Goal: Task Accomplishment & Management: Manage account settings

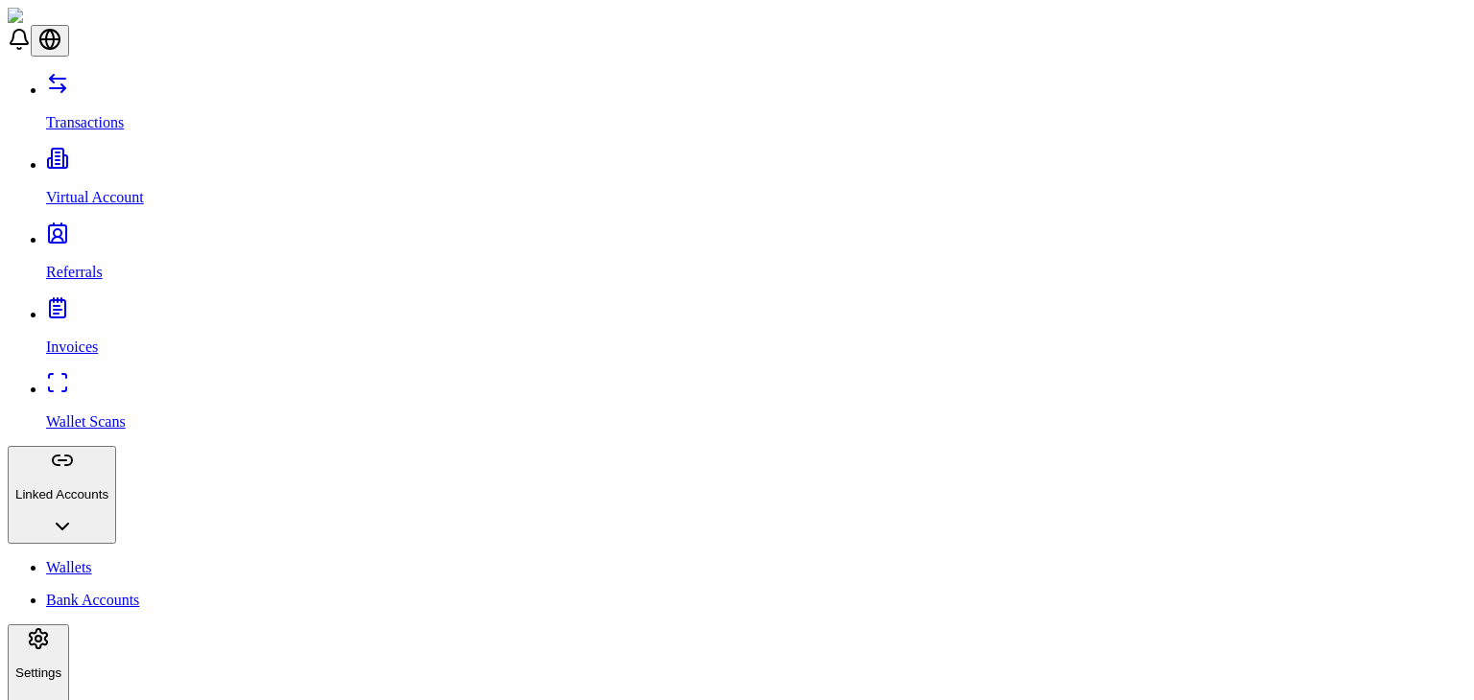
scroll to position [261, 0]
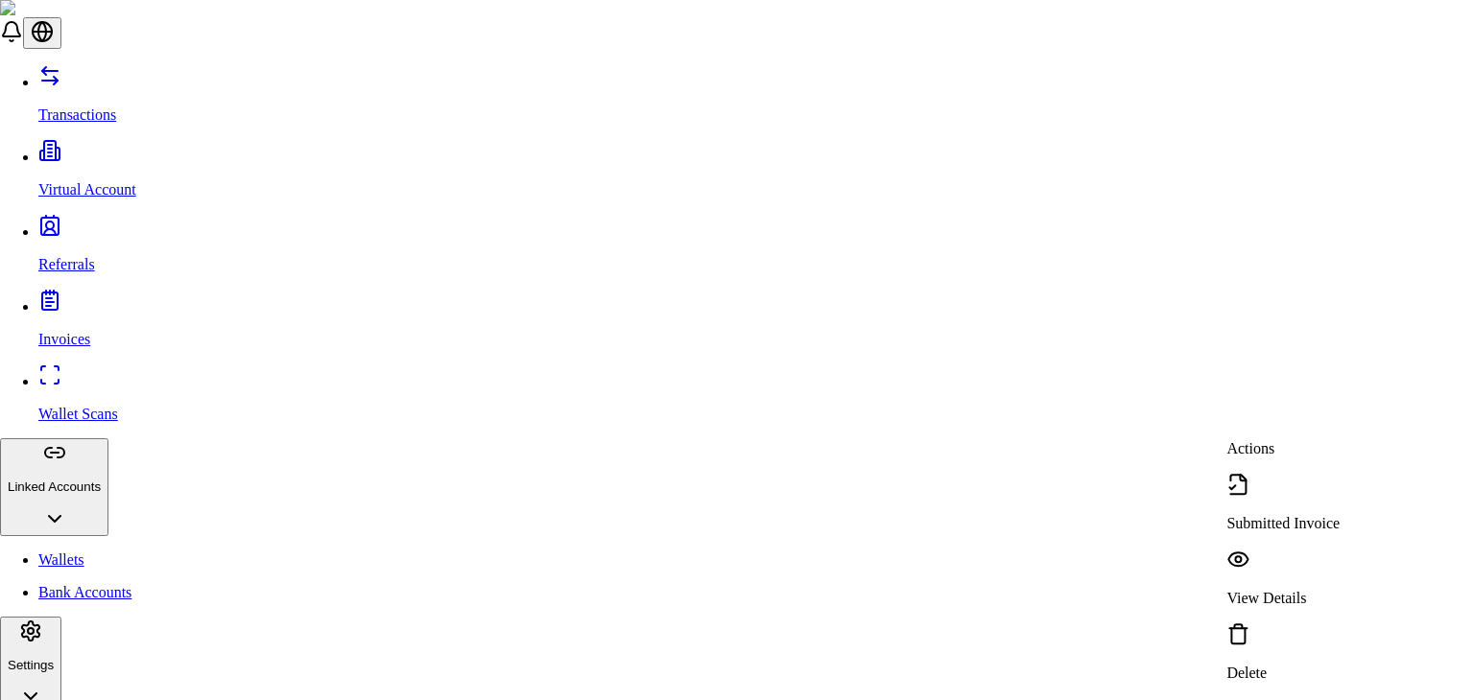
click at [1291, 665] on p "Delete" at bounding box center [1282, 673] width 113 height 17
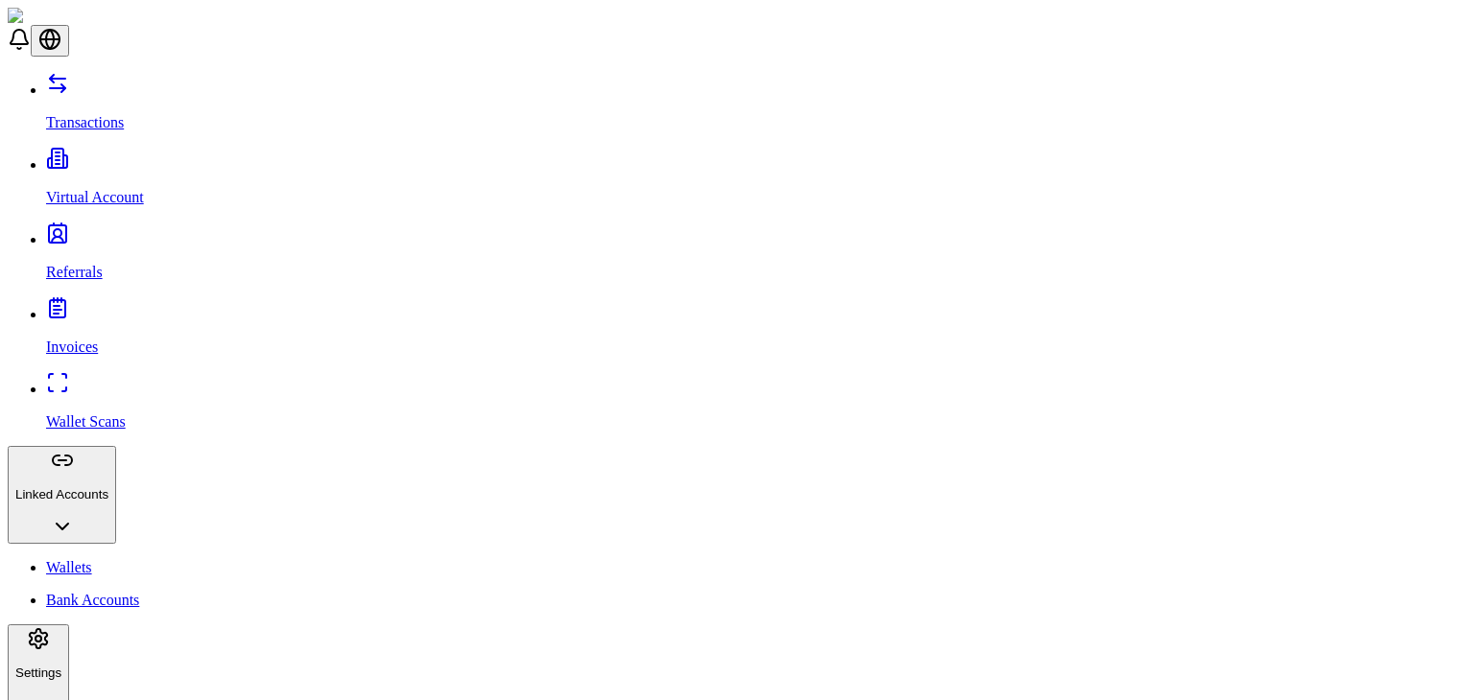
click at [114, 189] on p "Virtual Account" at bounding box center [756, 197] width 1420 height 17
click at [100, 264] on p "Referrals" at bounding box center [756, 272] width 1420 height 17
click at [101, 306] on link "Invoices" at bounding box center [756, 331] width 1420 height 50
click at [178, 381] on link "Wallet Scans" at bounding box center [756, 406] width 1420 height 50
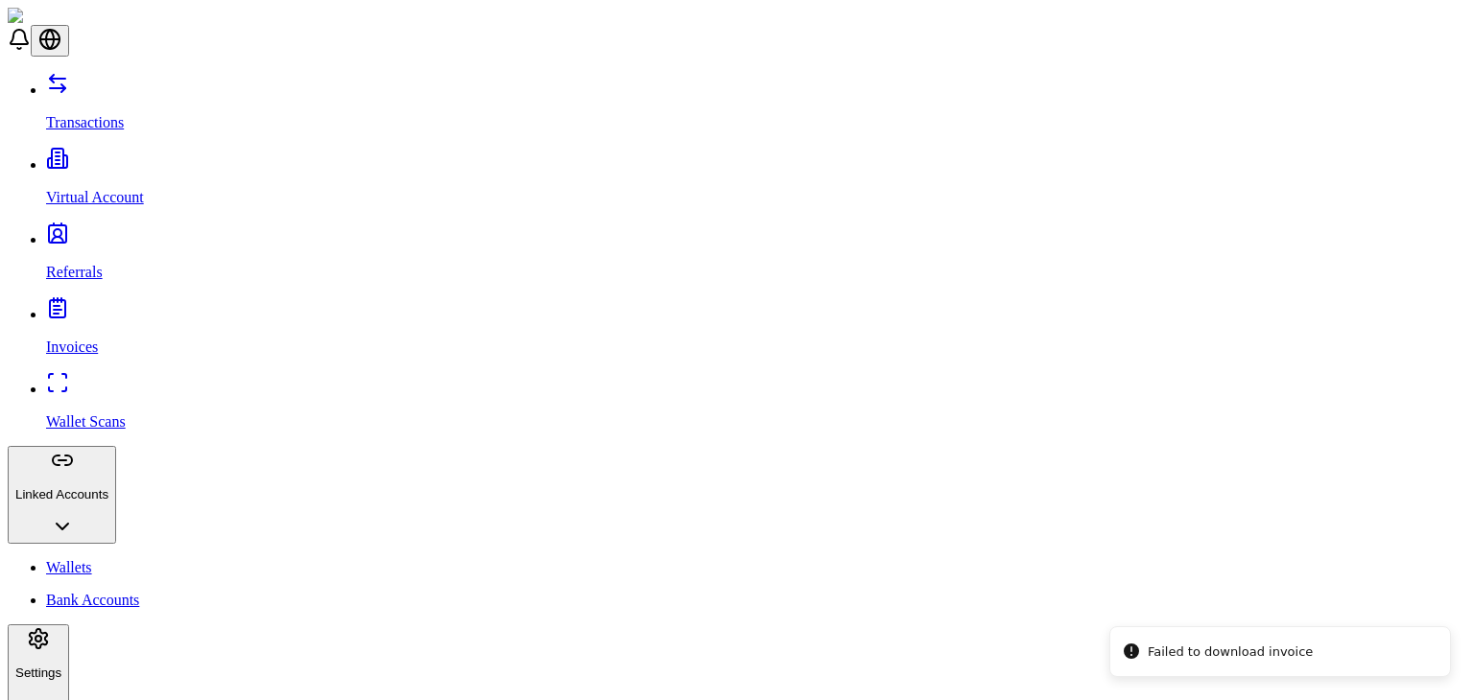
click at [127, 559] on link "Wallets" at bounding box center [756, 567] width 1420 height 17
click at [113, 592] on p "Bank Accounts" at bounding box center [756, 600] width 1420 height 17
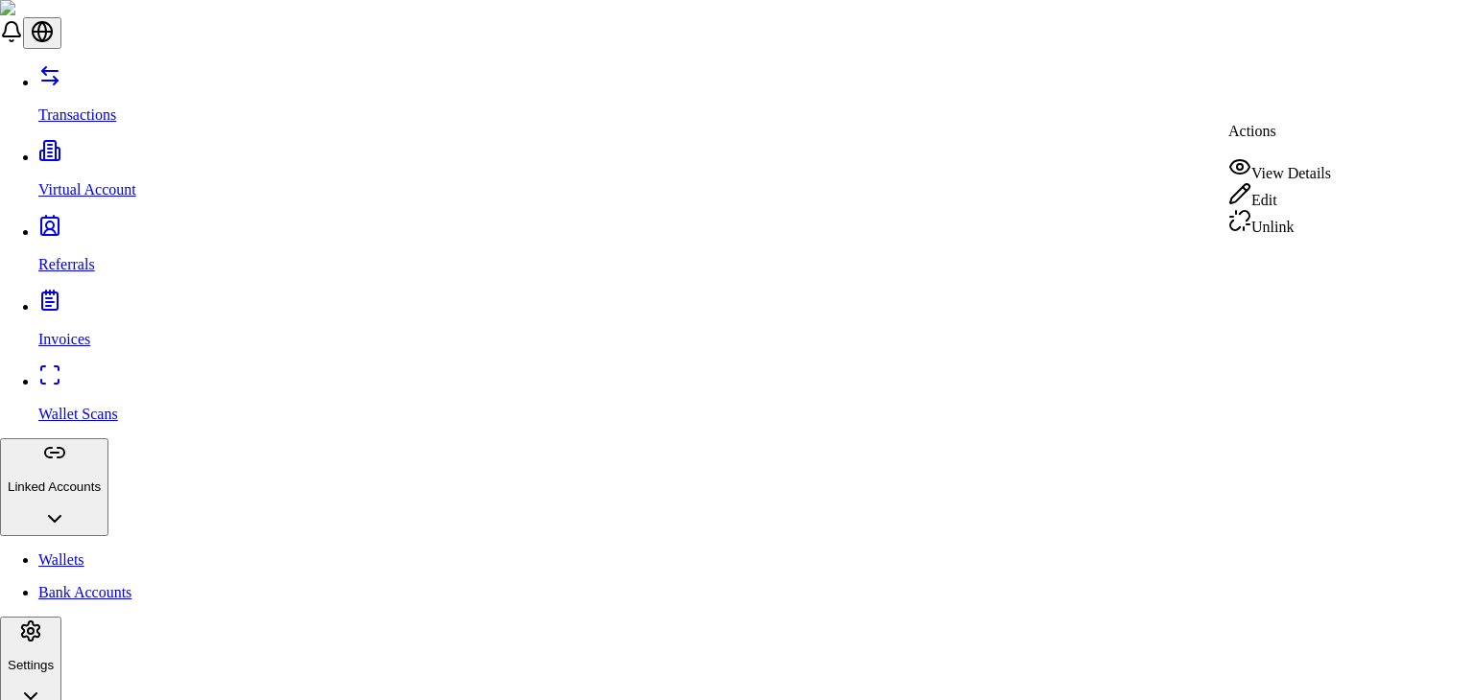
click at [1322, 229] on div "Unlink" at bounding box center [1279, 222] width 103 height 27
click at [1296, 231] on div "Unlink" at bounding box center [1279, 222] width 103 height 27
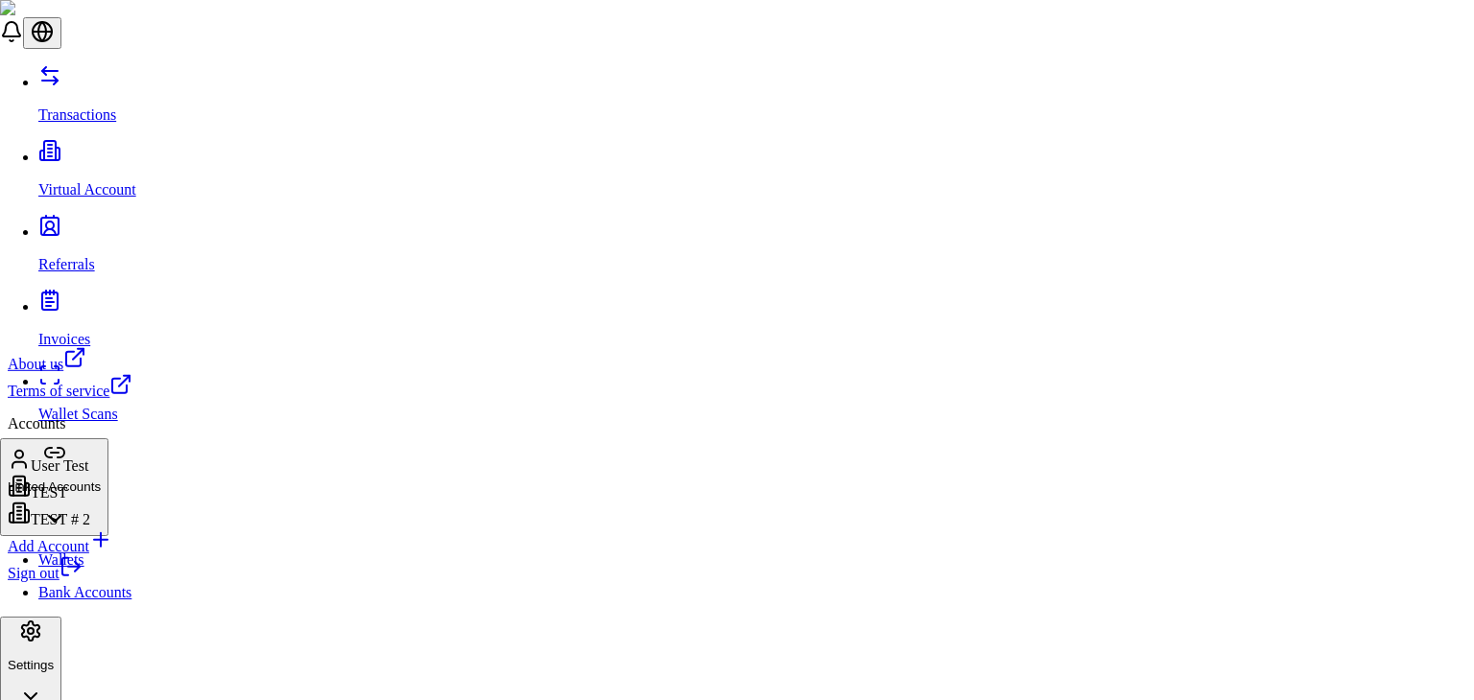
click at [43, 663] on html "Transactions Virtual Account Referrals Invoices Wallet Scans Linked Accounts Wa…" at bounding box center [737, 678] width 1474 height 1356
click at [430, 439] on html "Transactions Virtual Account Referrals Invoices Wallet Scans Linked Accounts Wa…" at bounding box center [737, 678] width 1474 height 1356
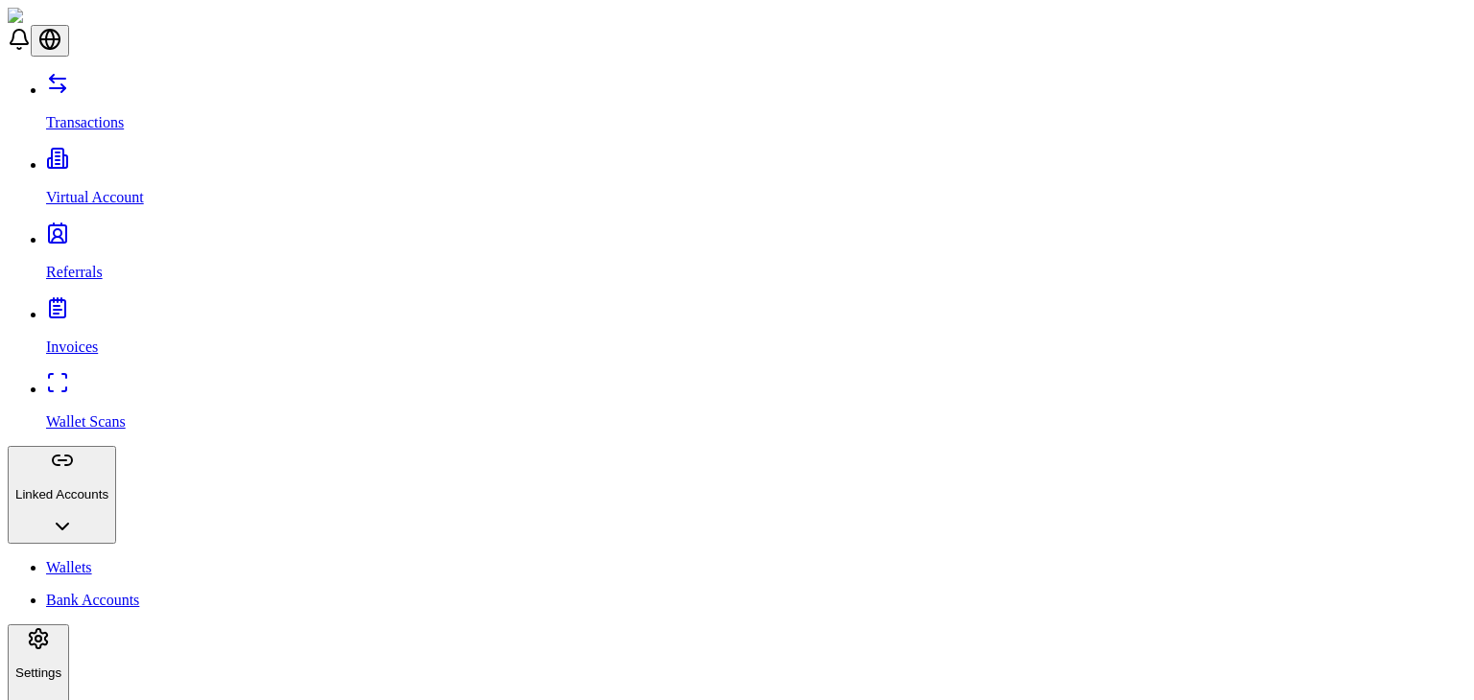
click at [116, 559] on link "Wallets" at bounding box center [756, 567] width 1420 height 17
click at [113, 592] on p "Bank Accounts" at bounding box center [756, 600] width 1420 height 17
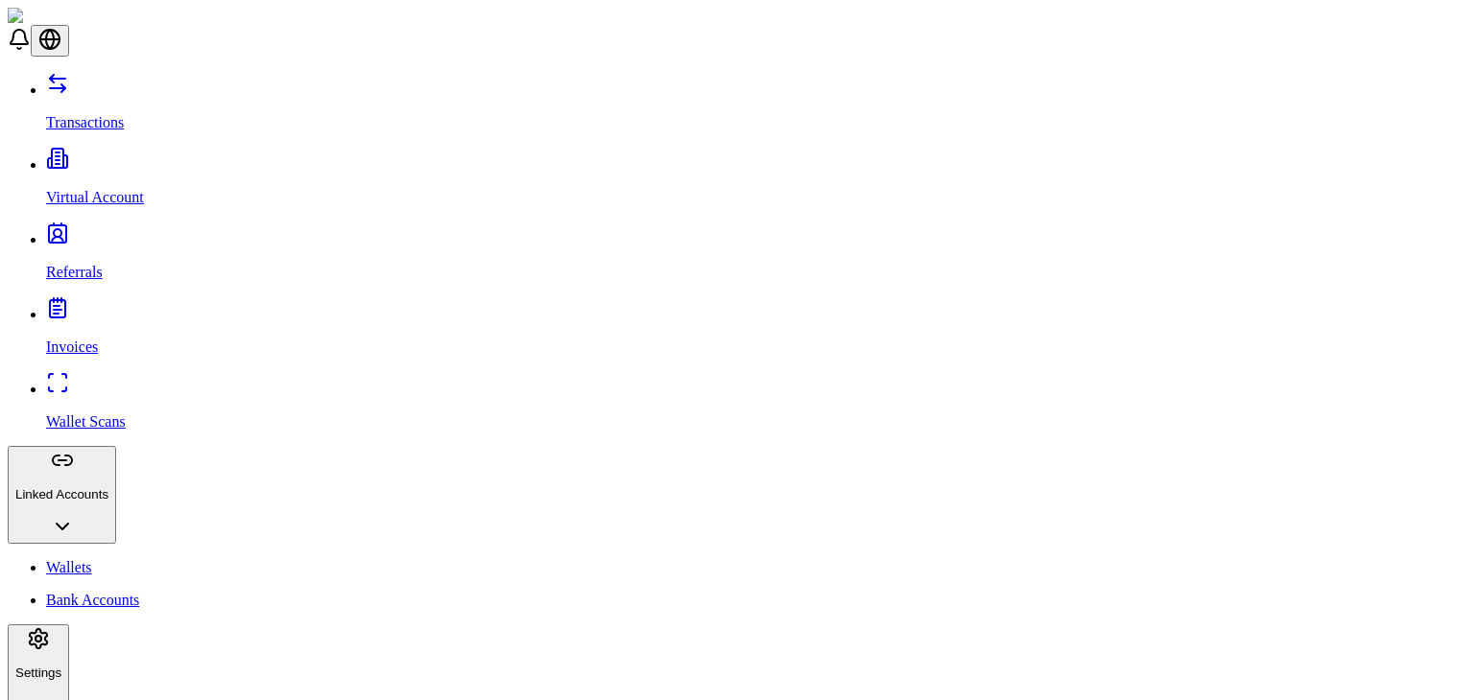
click at [106, 414] on p "Wallet Scans" at bounding box center [756, 422] width 1420 height 17
click at [107, 306] on link "Invoices" at bounding box center [756, 331] width 1420 height 50
